Goal: Task Accomplishment & Management: Manage account settings

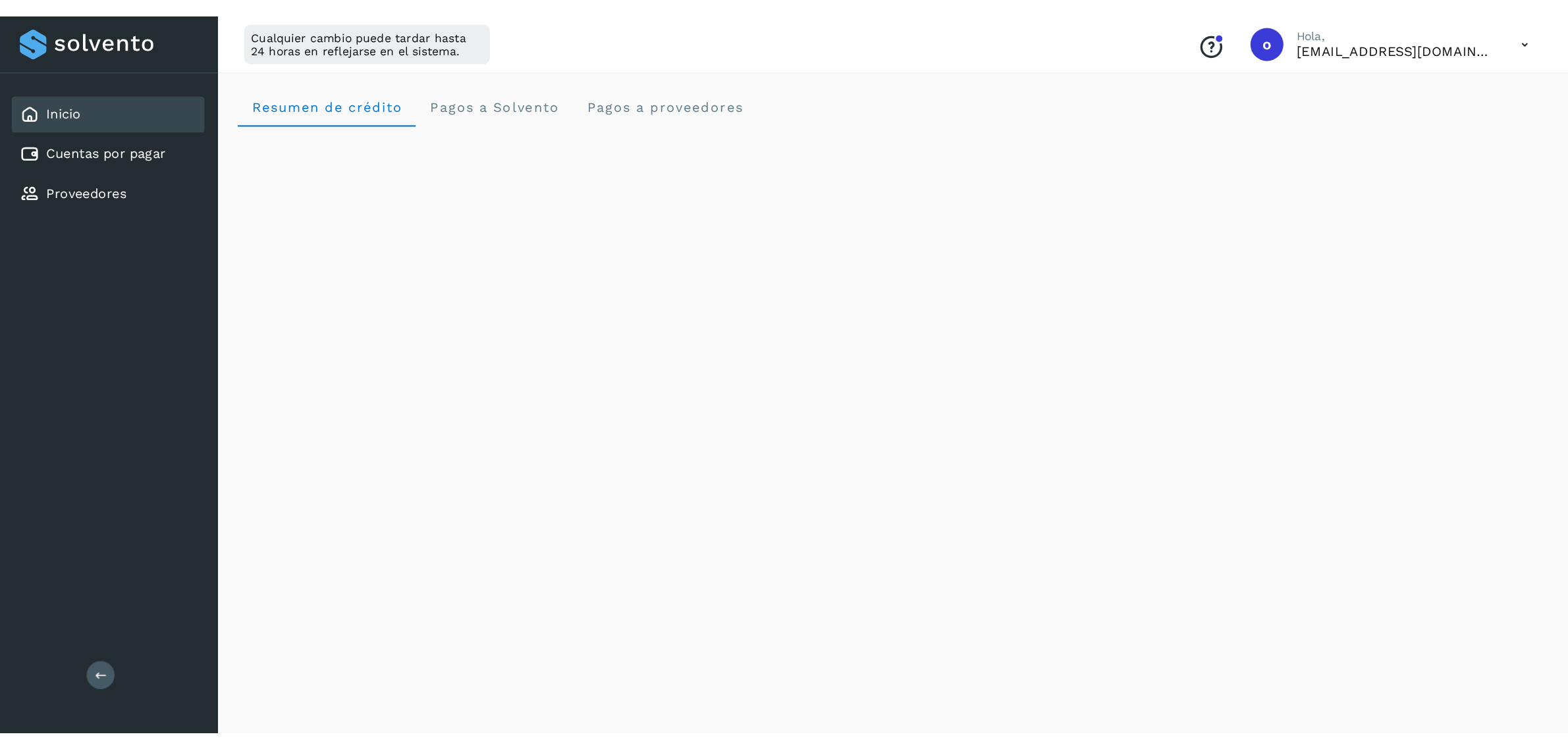
scroll to position [523, 0]
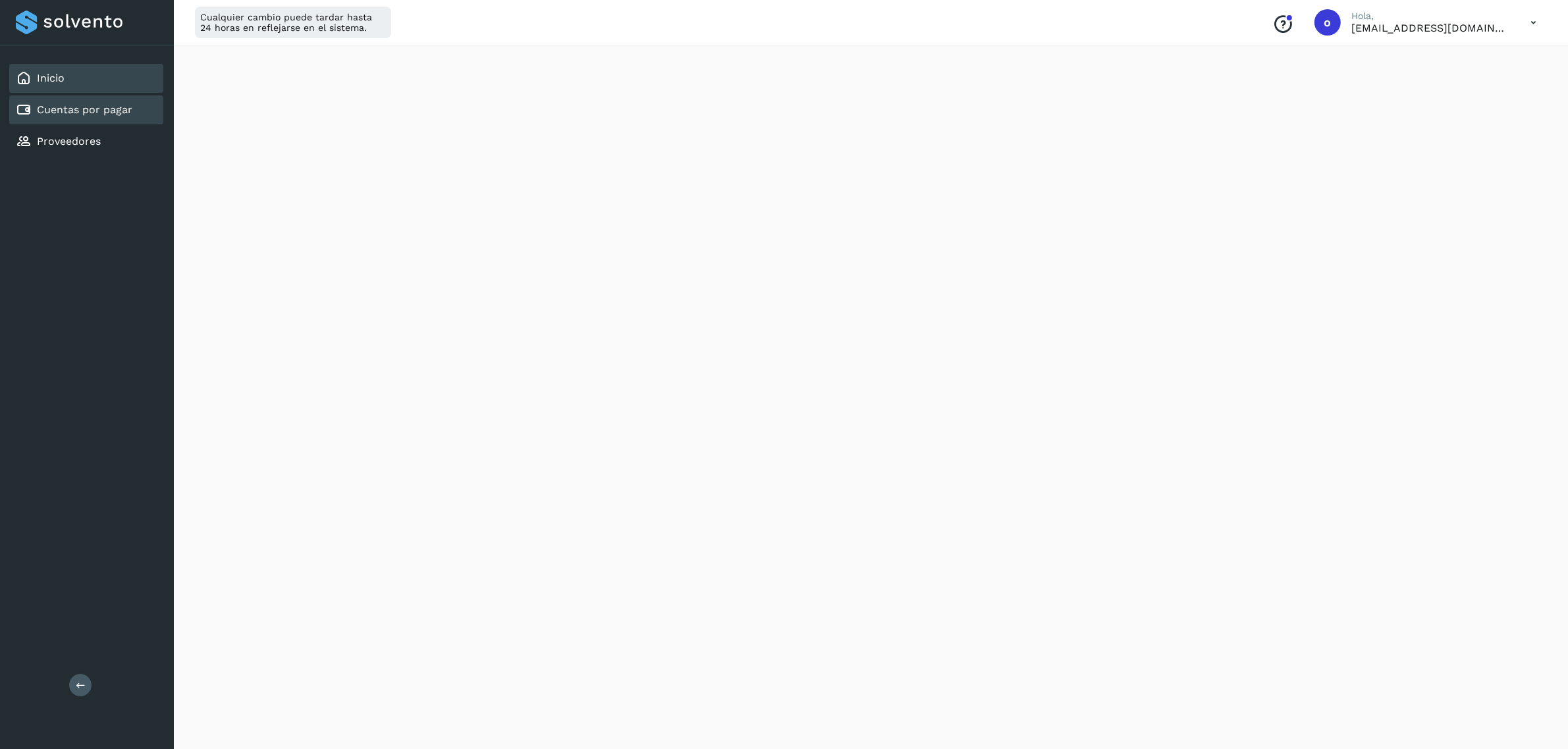
click at [109, 106] on link "Cuentas por pagar" at bounding box center [84, 110] width 95 height 13
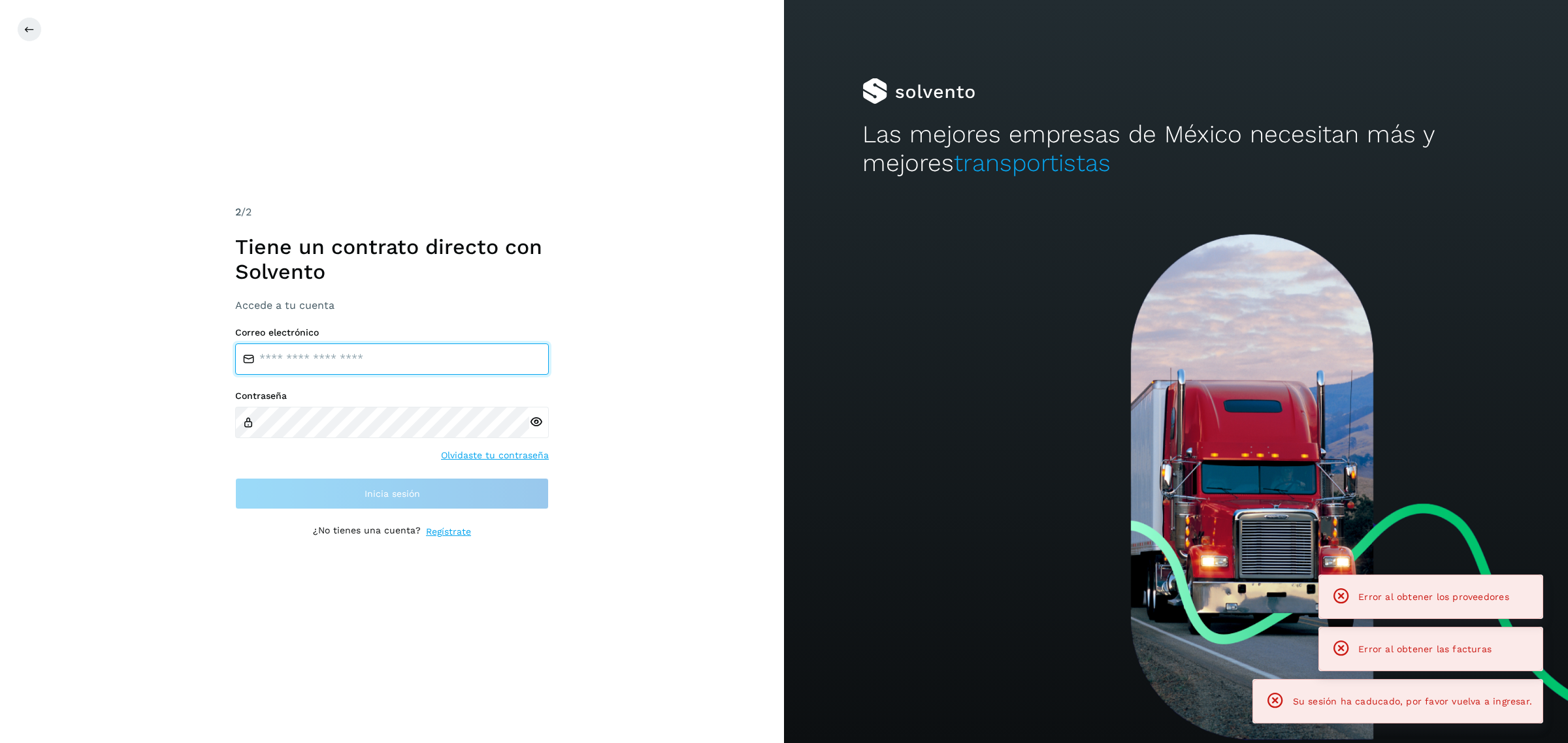
type input "**********"
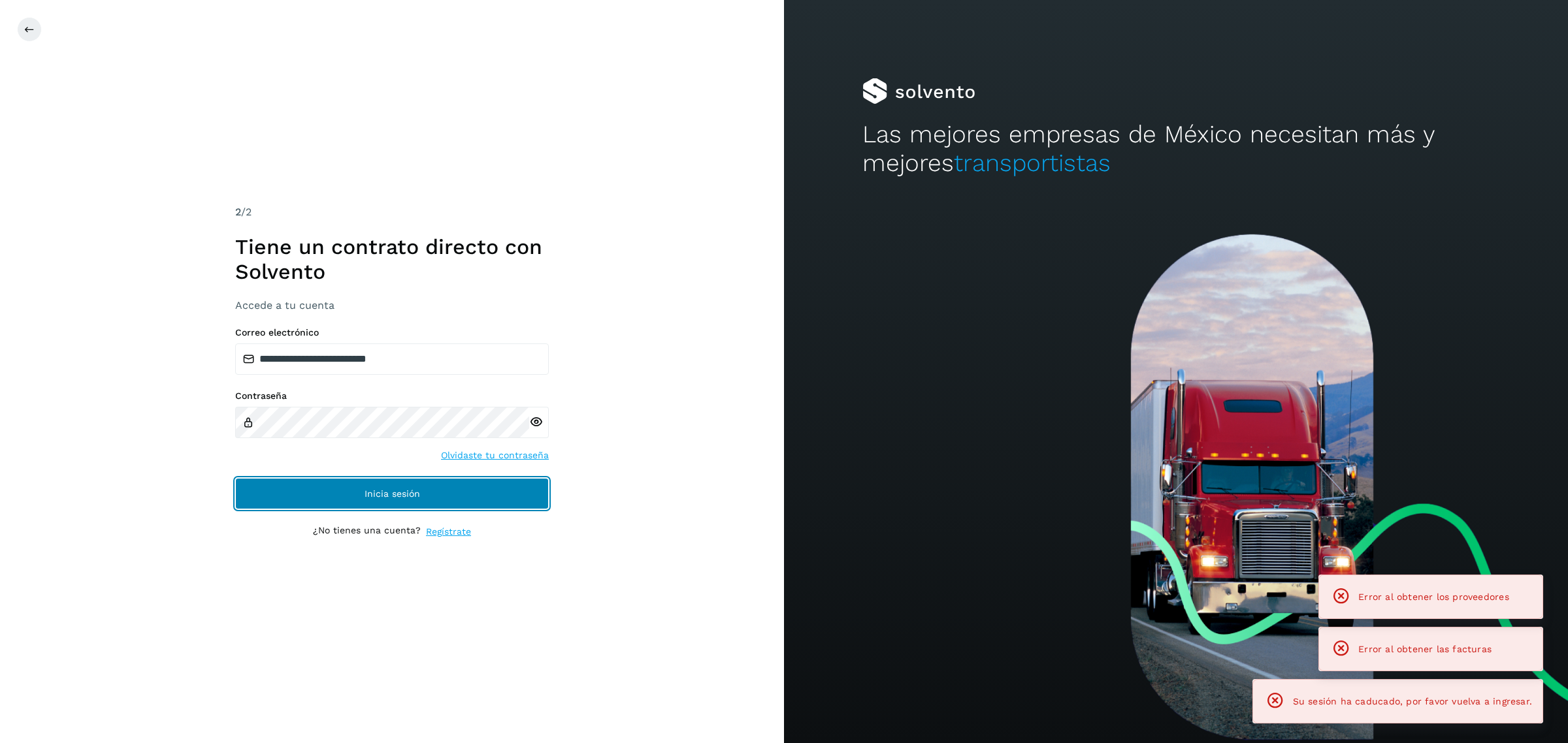
click at [348, 490] on button "Inicia sesión" at bounding box center [392, 493] width 313 height 31
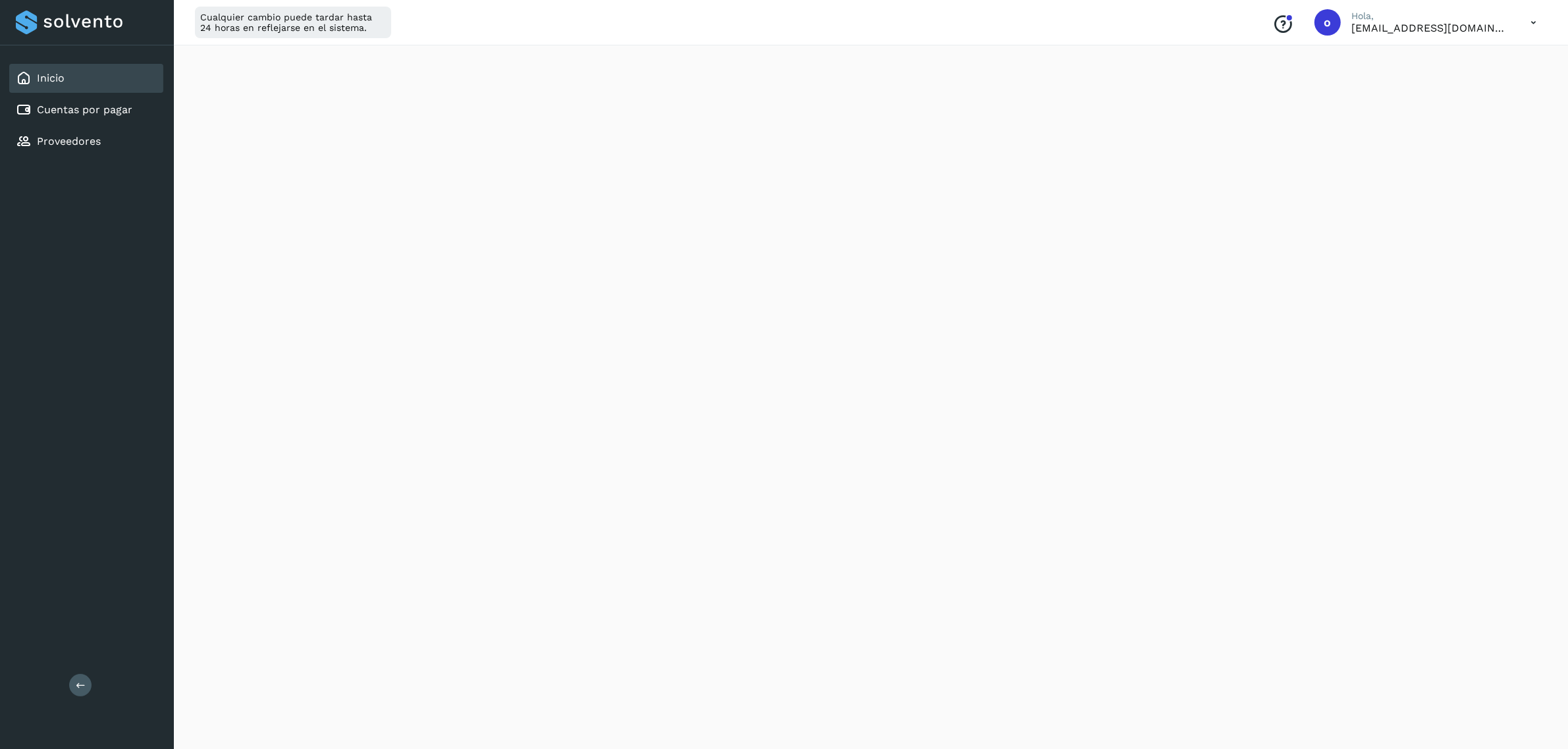
scroll to position [523, 0]
click at [144, 121] on div "Cuentas por pagar" at bounding box center [86, 109] width 154 height 29
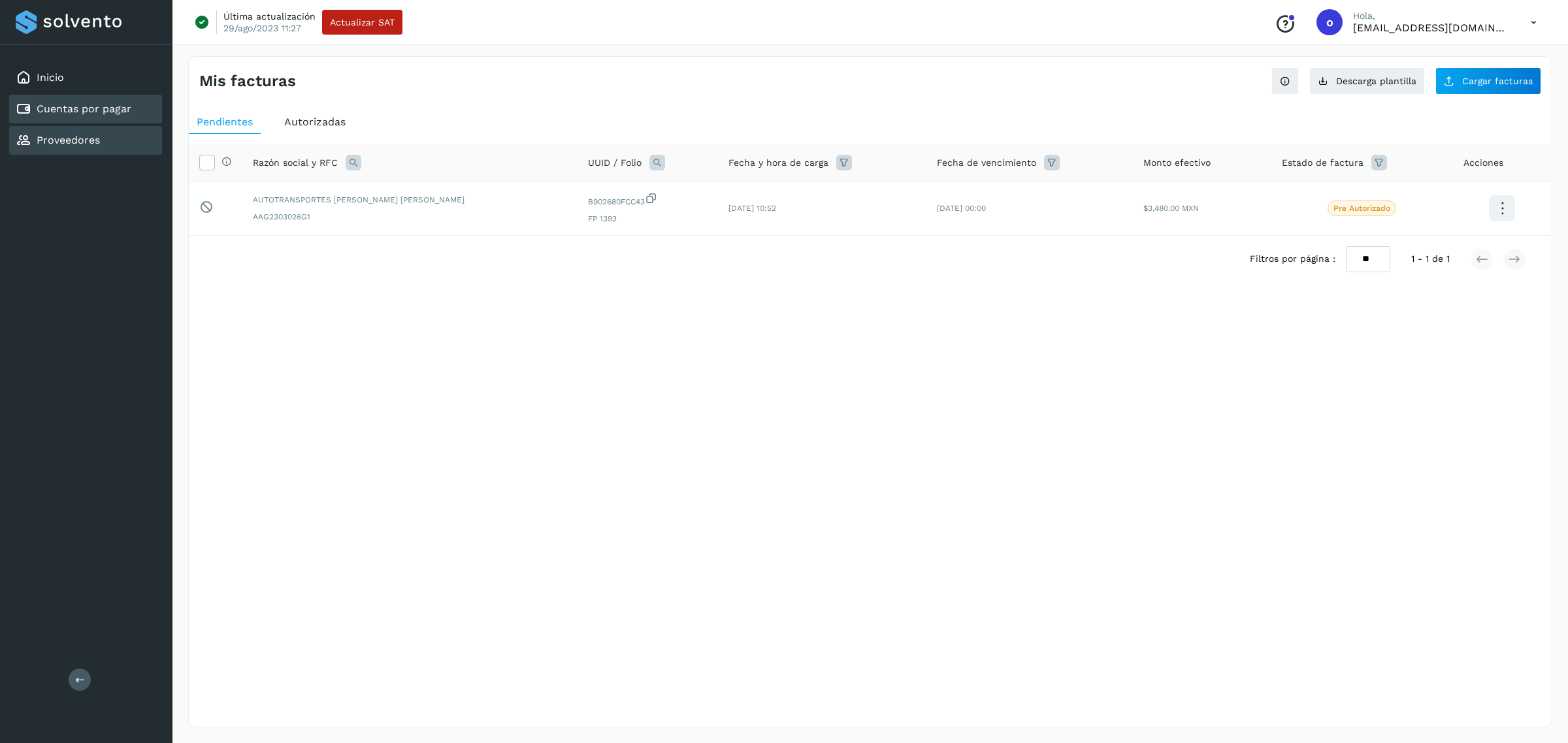
click at [100, 143] on div "Proveedores" at bounding box center [85, 140] width 153 height 29
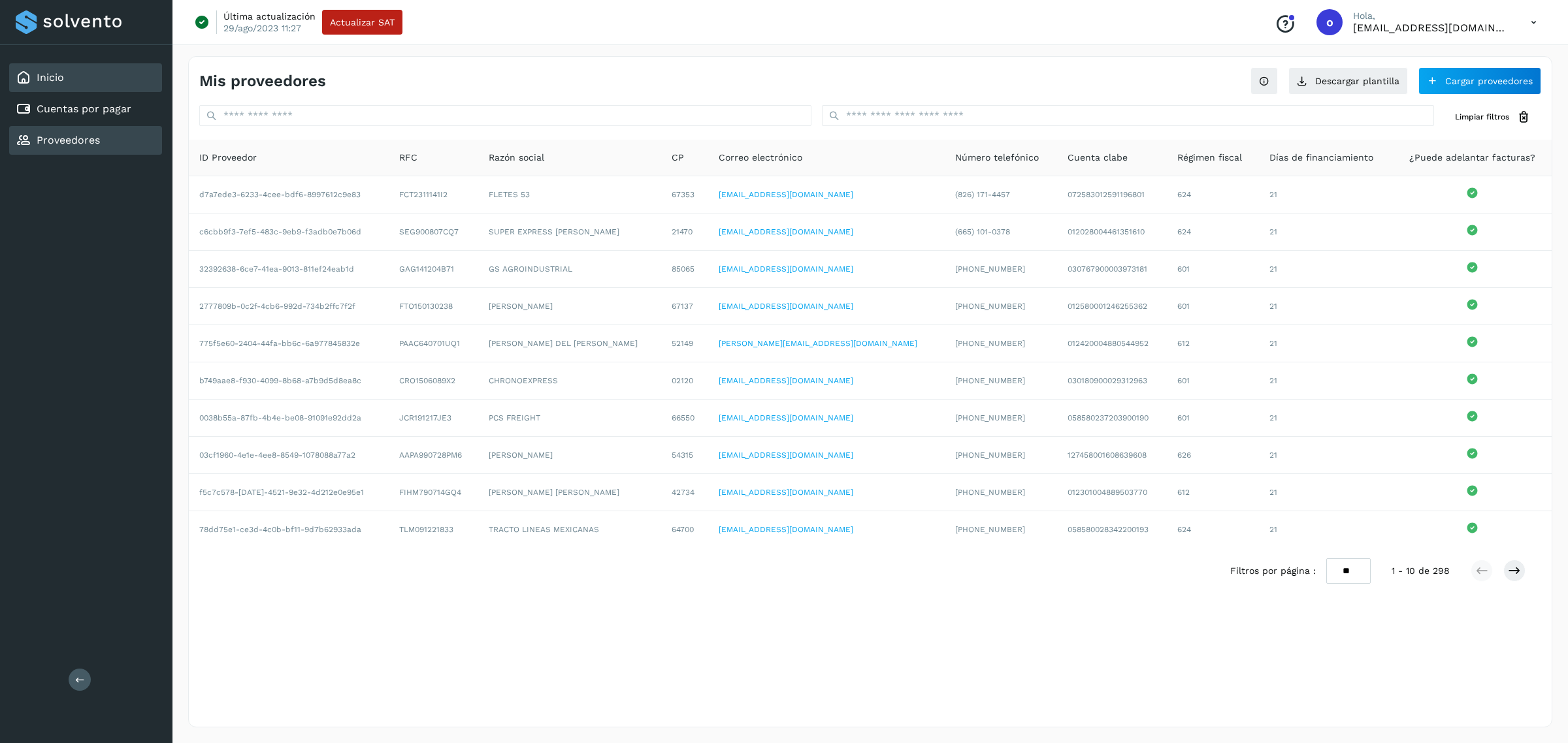
click at [106, 78] on div "Inicio" at bounding box center [85, 78] width 153 height 29
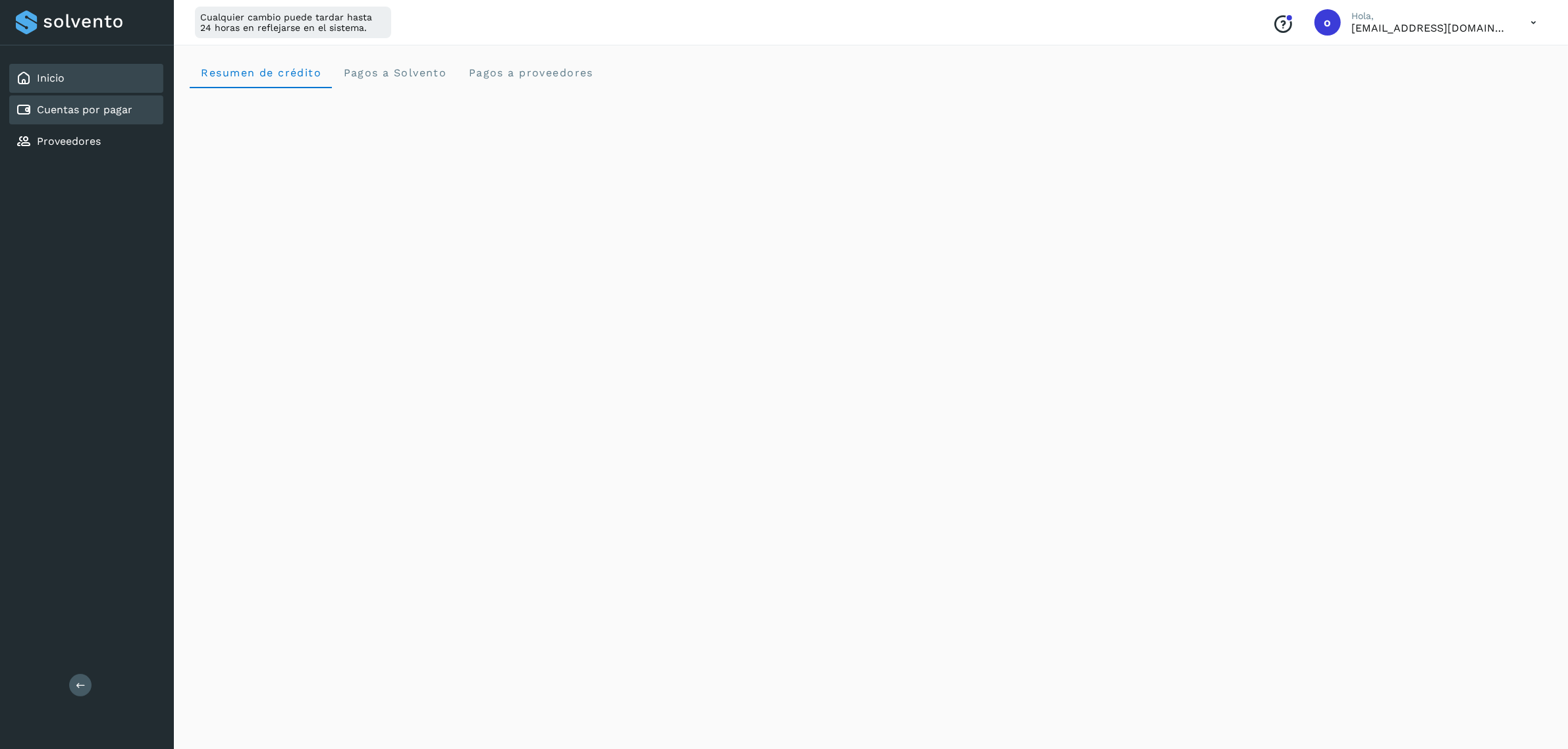
click at [104, 119] on div "Cuentas por pagar" at bounding box center [86, 109] width 154 height 29
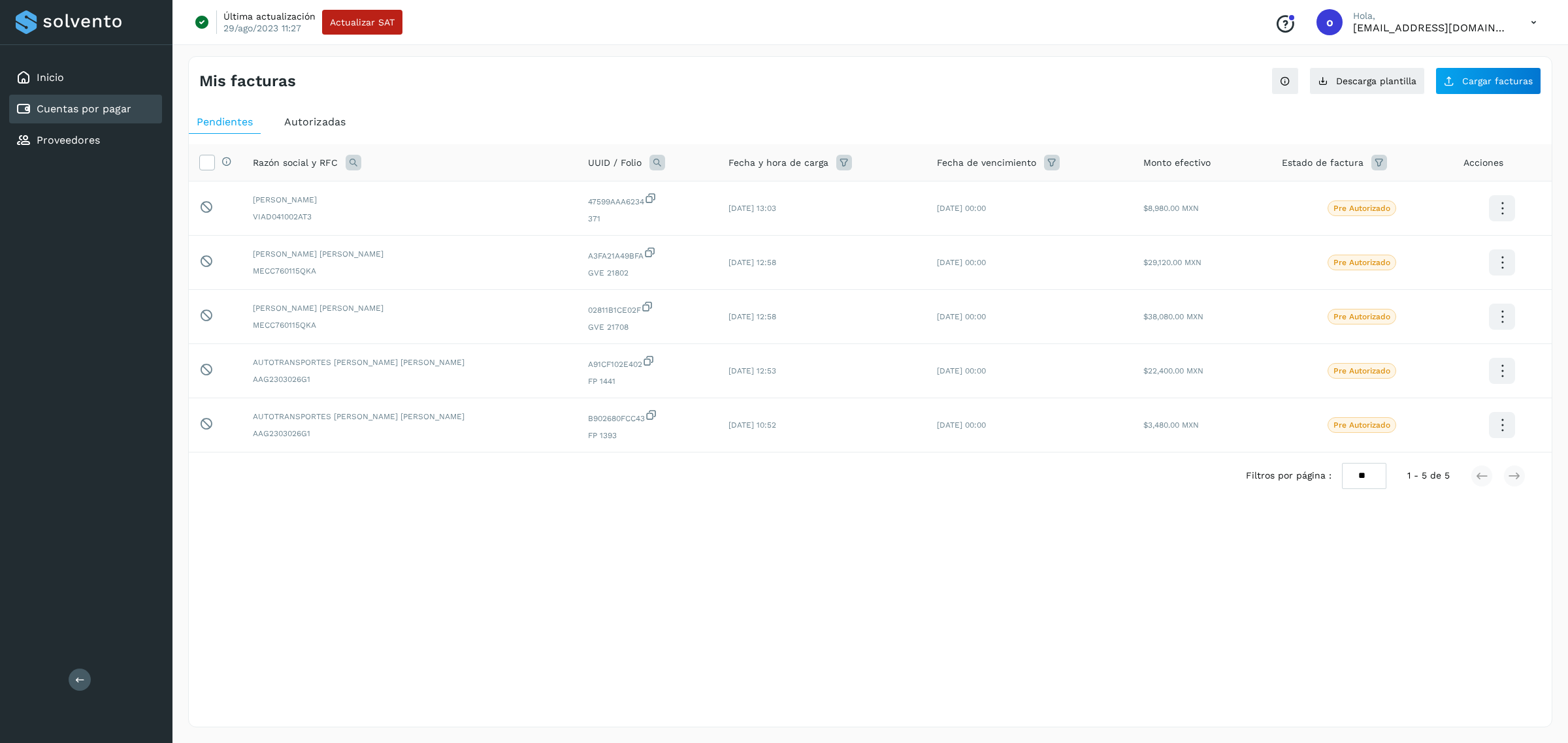
click at [317, 118] on span "Autorizadas" at bounding box center [315, 122] width 62 height 13
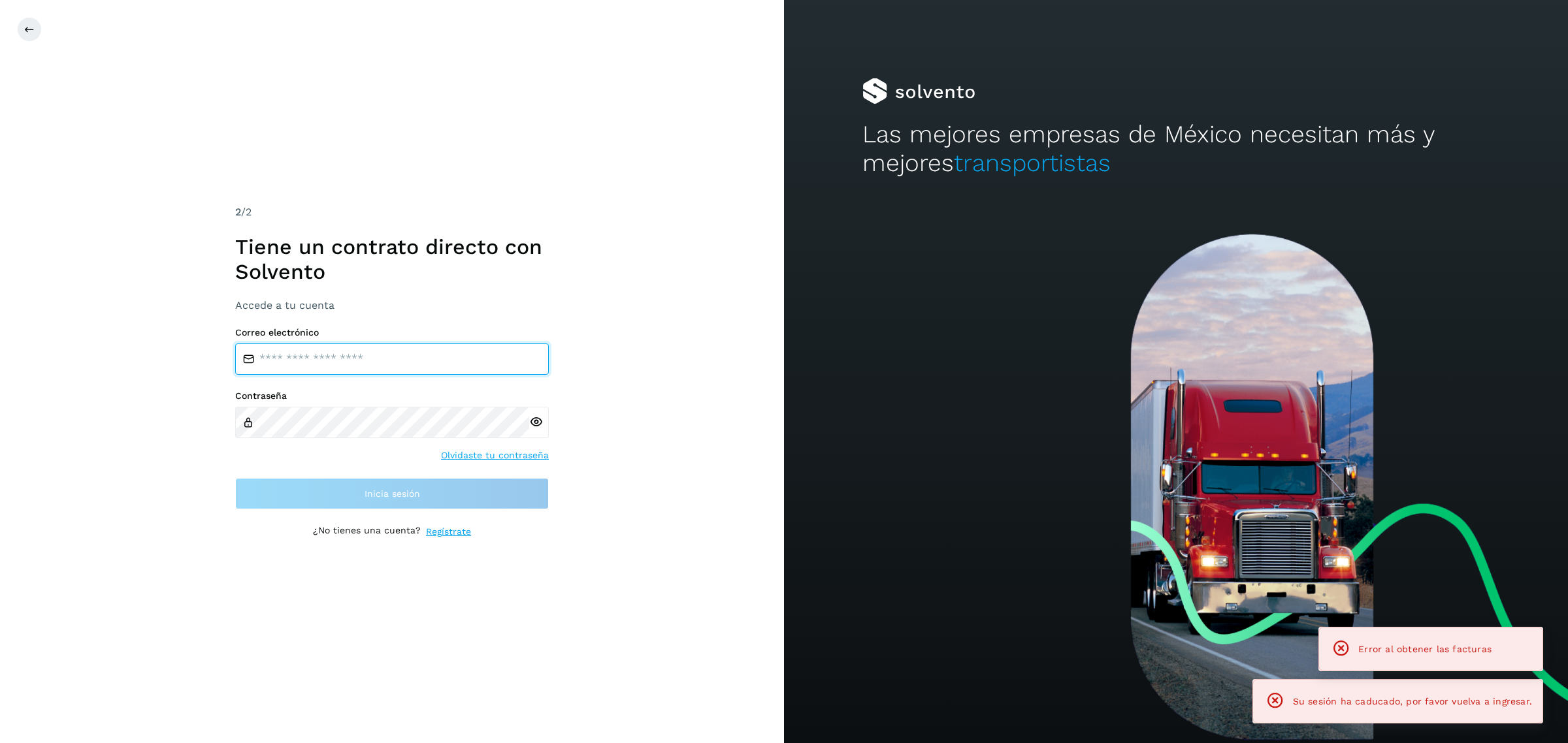
type input "**********"
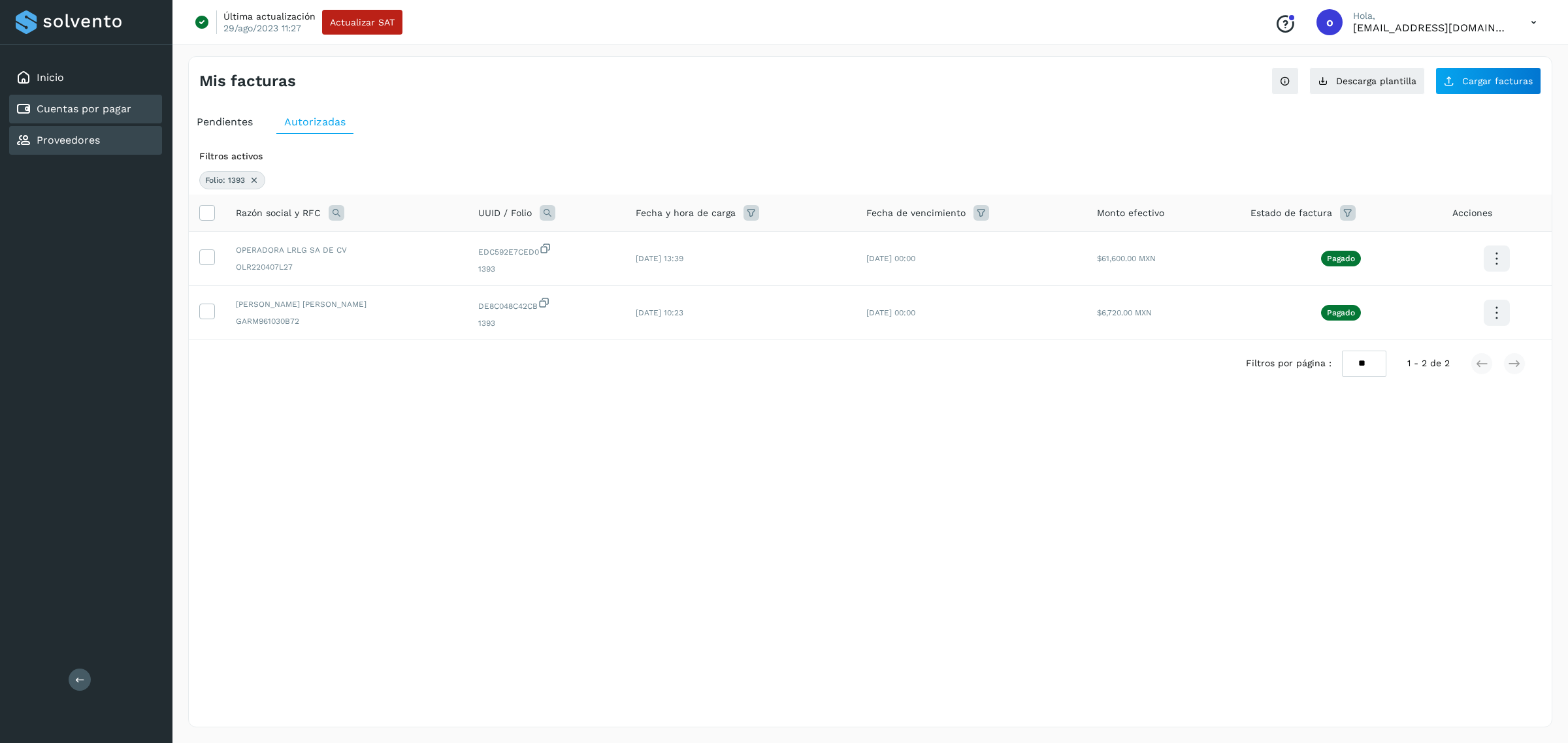
click at [106, 134] on div "Proveedores" at bounding box center [85, 140] width 153 height 29
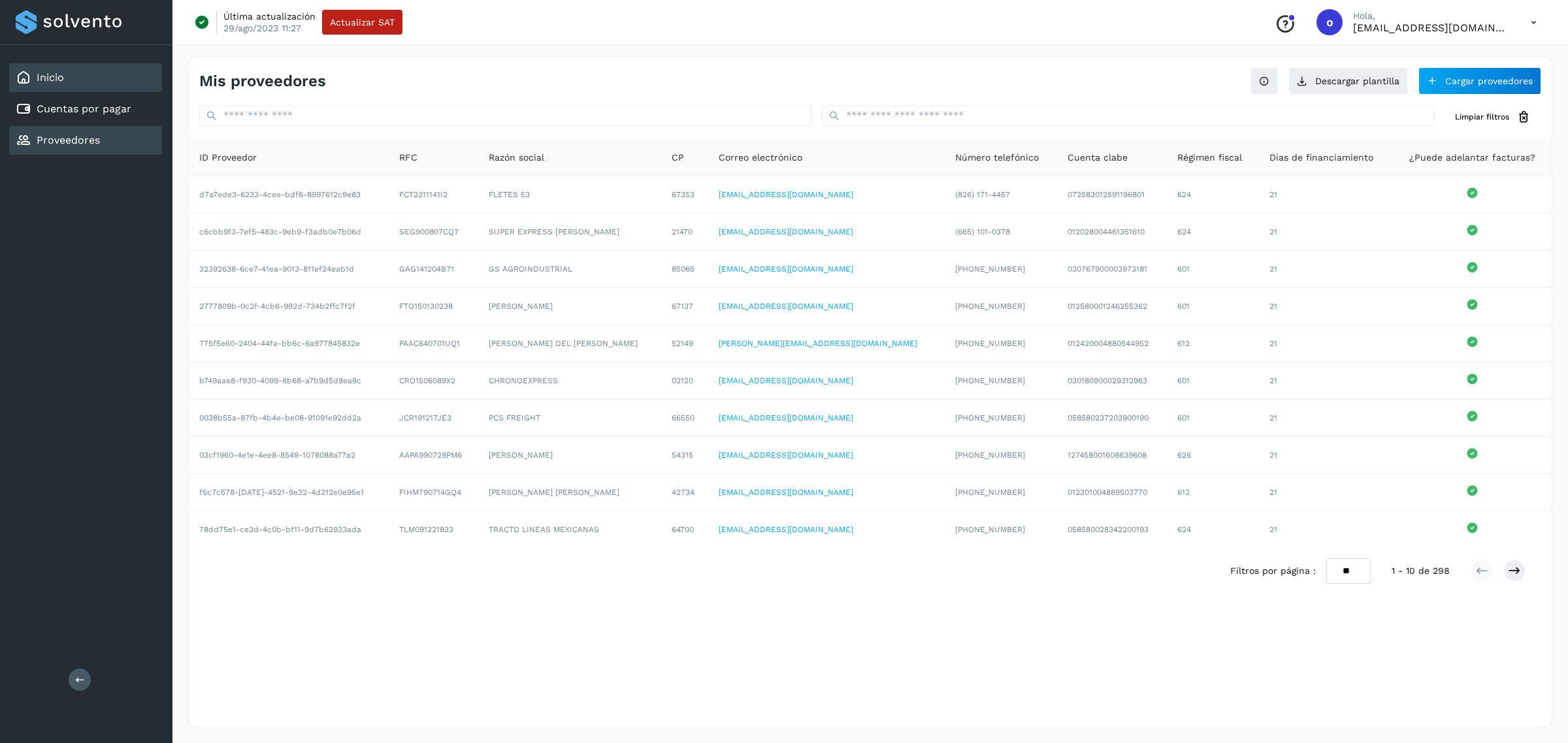
click at [119, 85] on div "Inicio" at bounding box center [85, 78] width 153 height 29
